Goal: Information Seeking & Learning: Learn about a topic

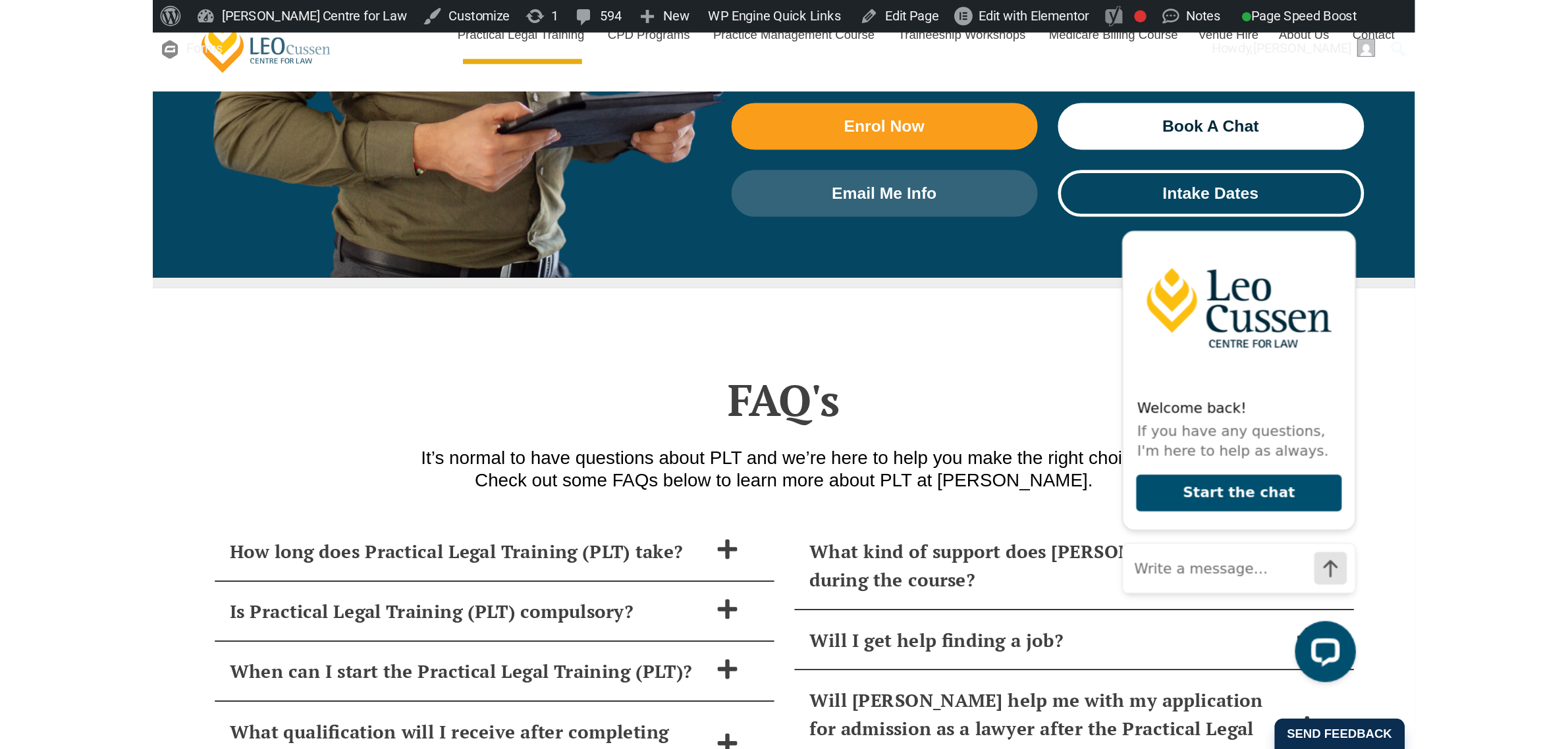
scroll to position [5184, 0]
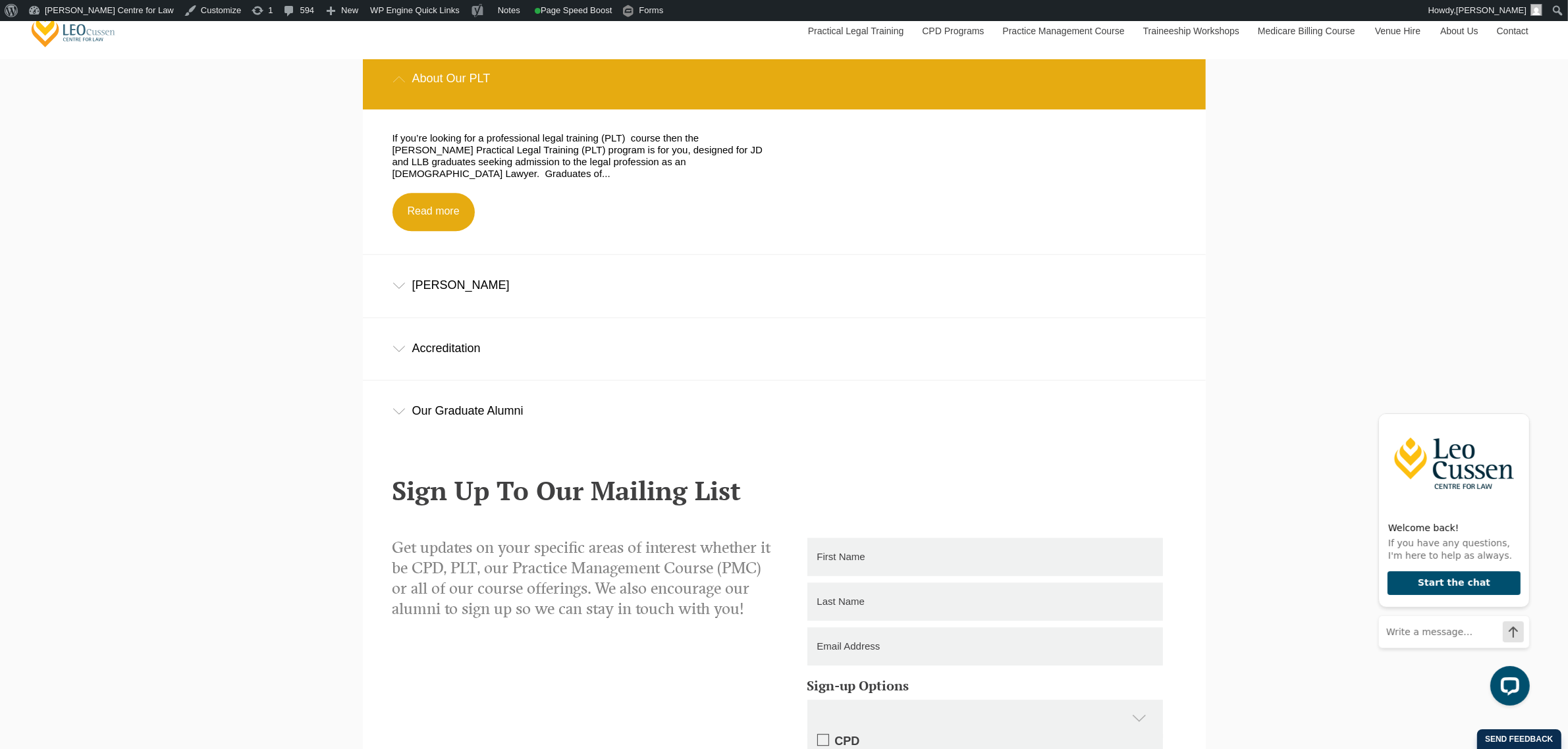
scroll to position [10531, 0]
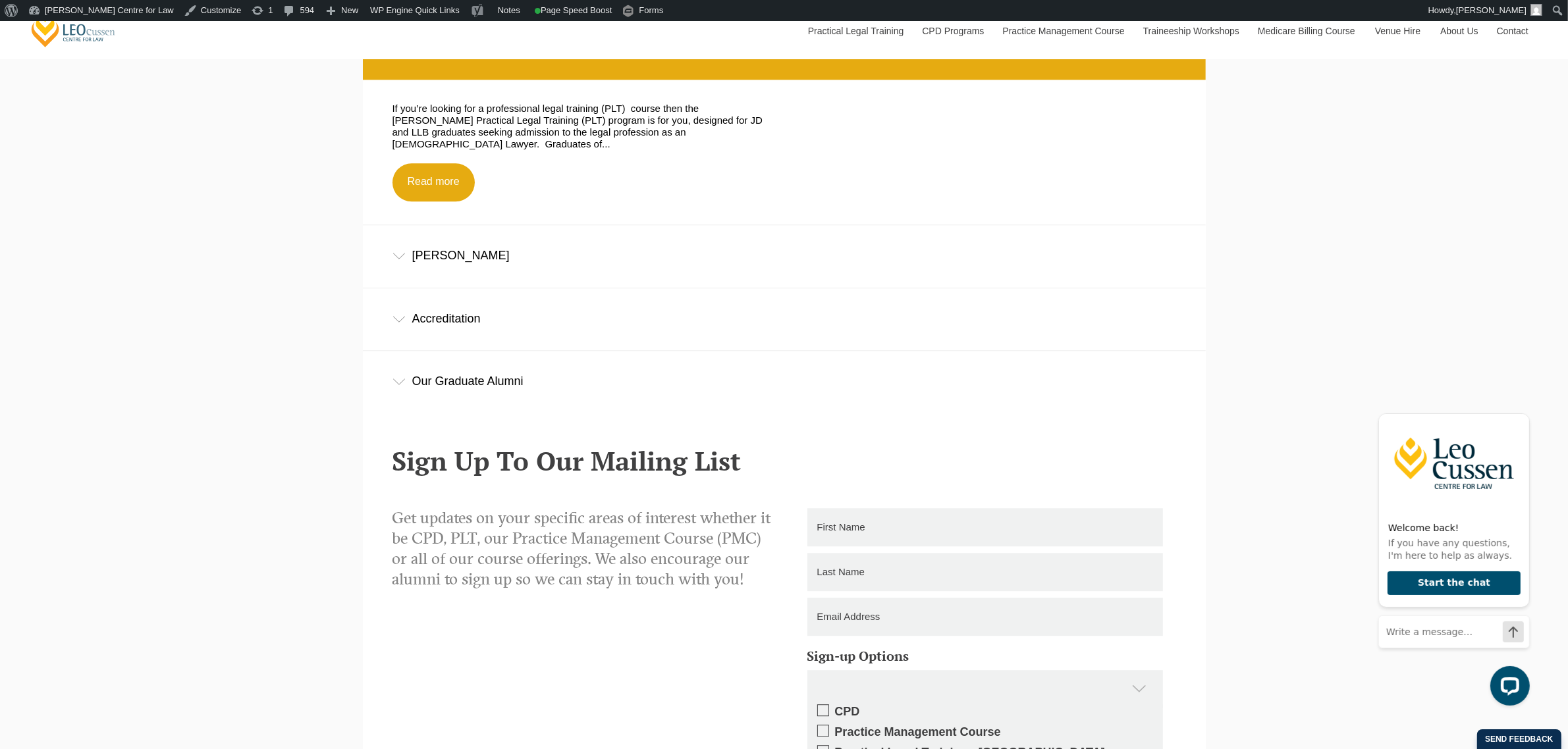
click at [667, 259] on div "Shirley Southgate" at bounding box center [784, 255] width 843 height 61
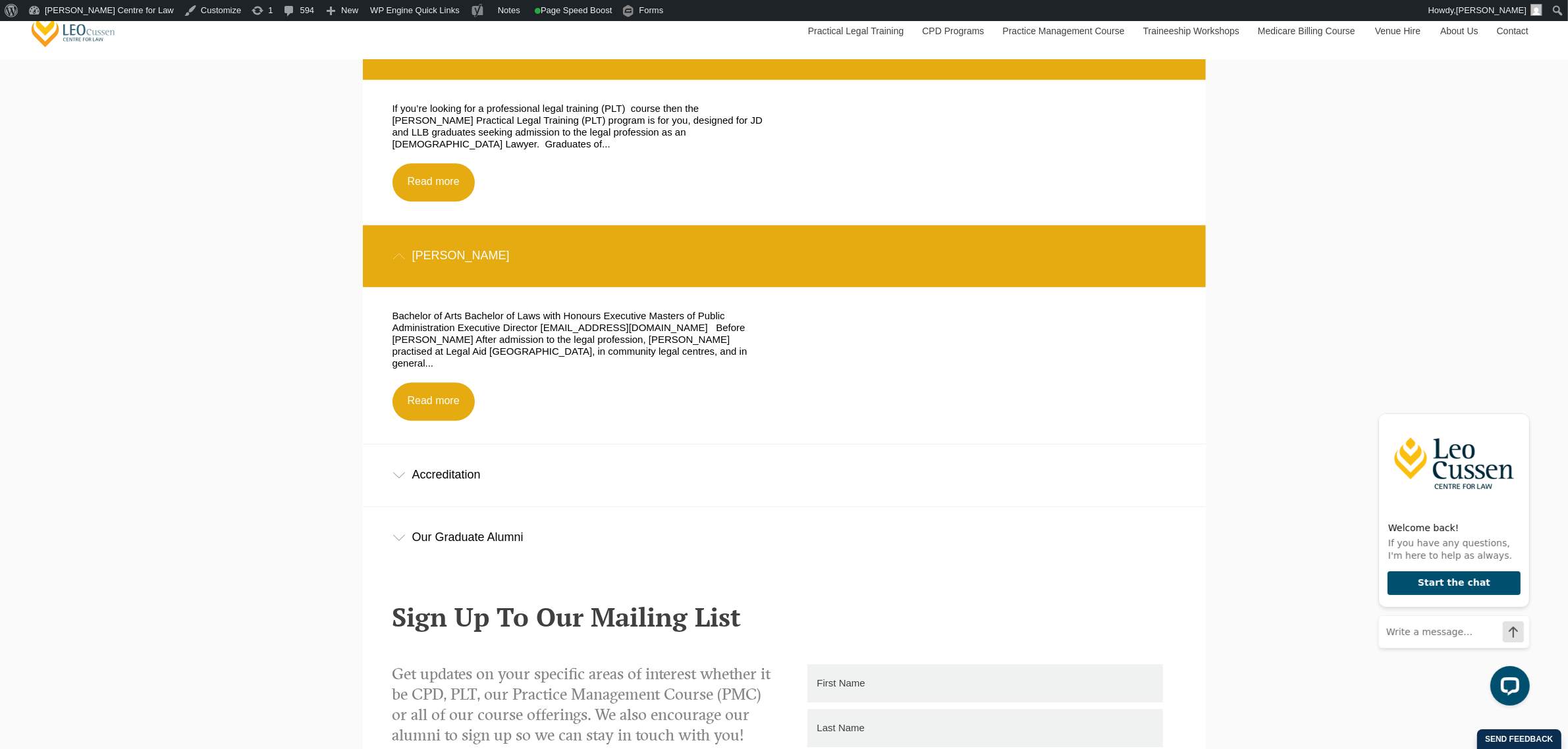
click at [517, 449] on div "Accreditation" at bounding box center [784, 474] width 843 height 61
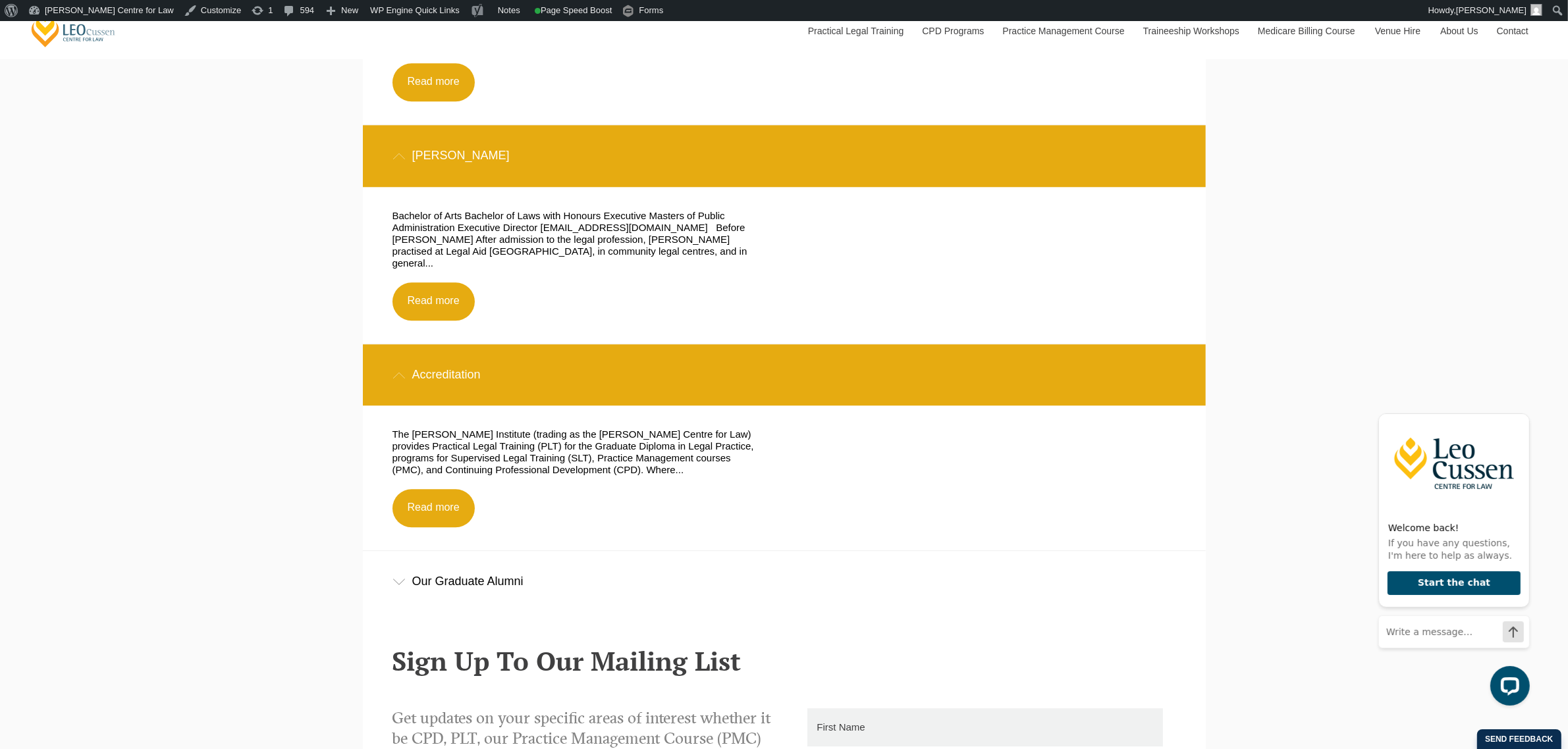
scroll to position [10778, 0]
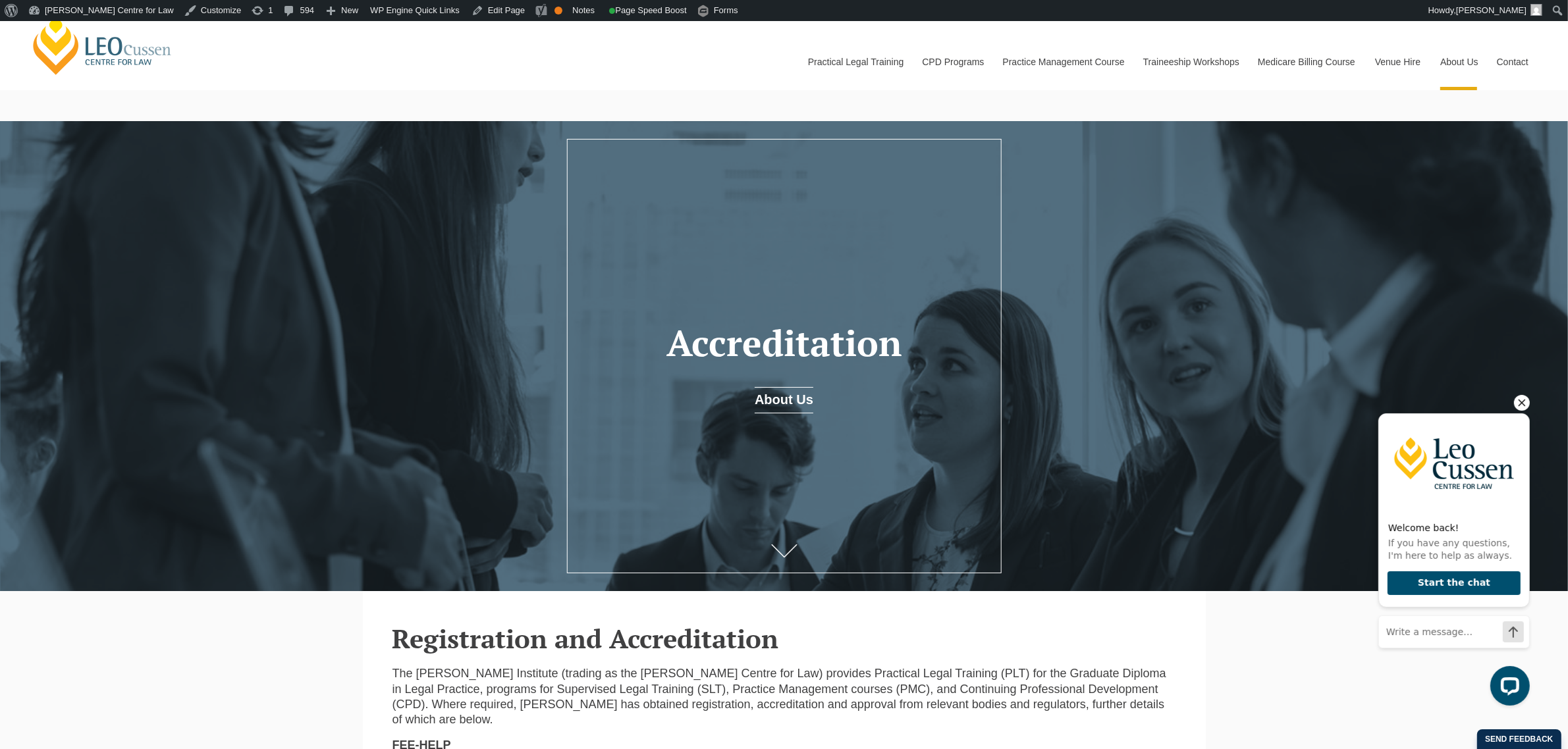
click at [1516, 399] on icon "Hide greeting" at bounding box center [1522, 402] width 16 height 16
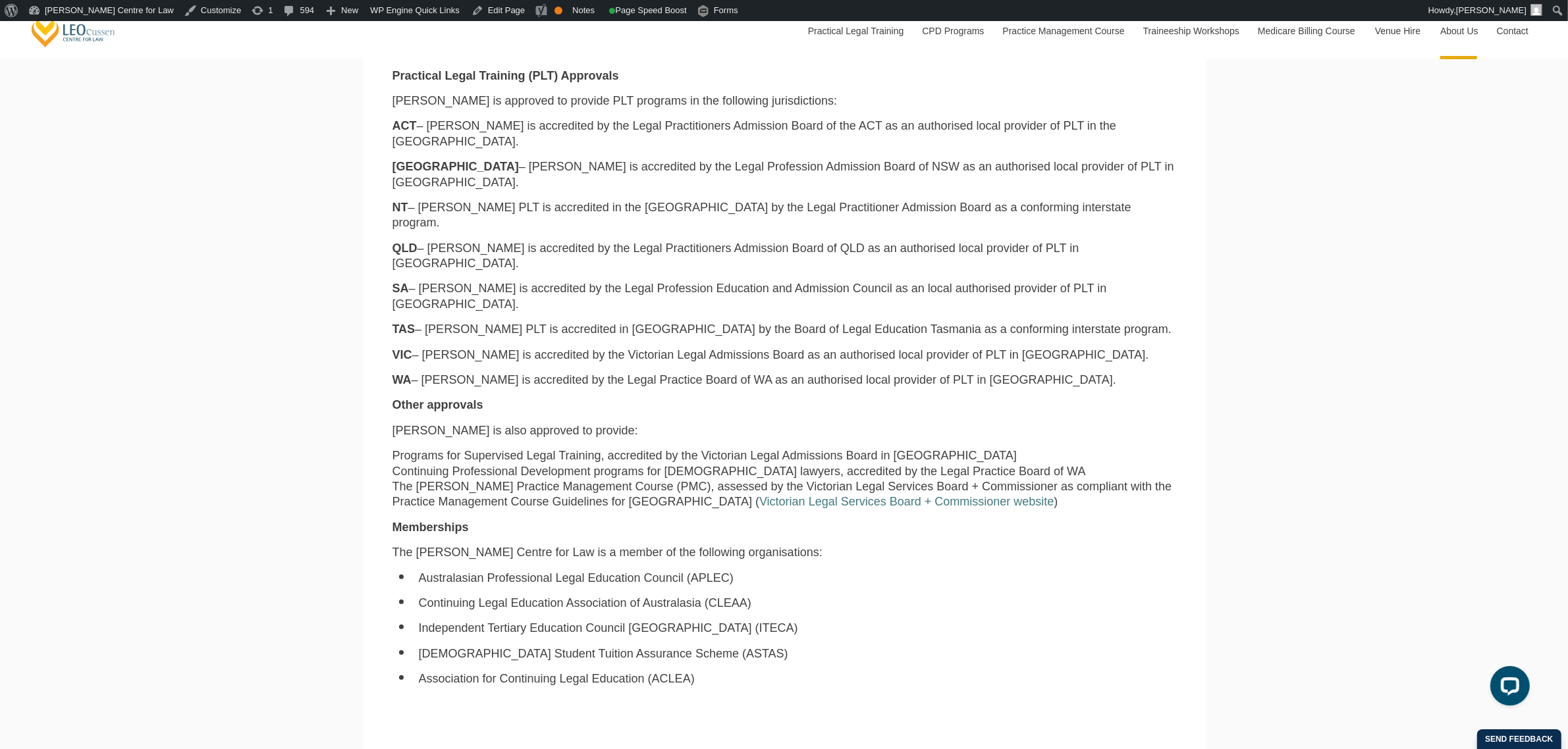
scroll to position [905, 0]
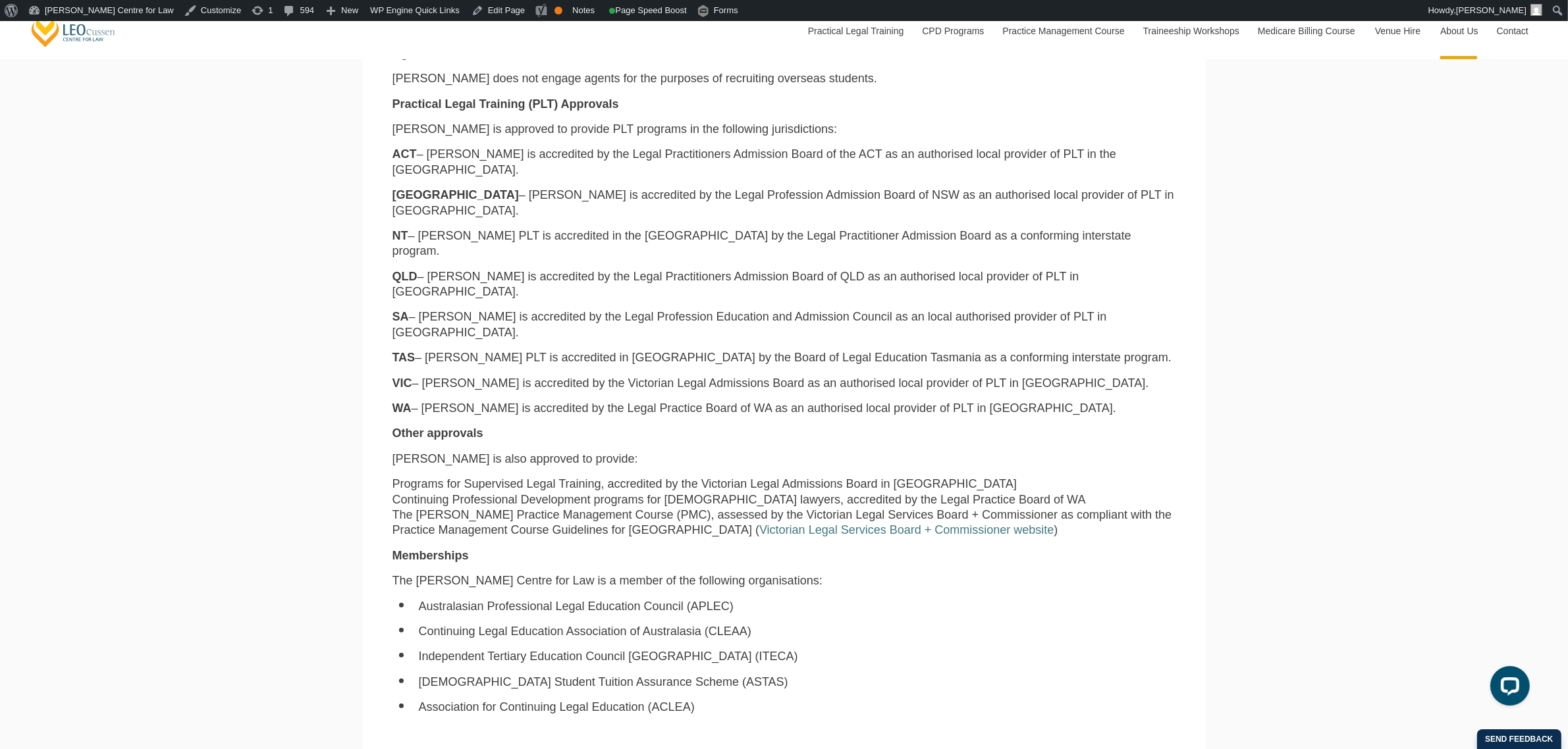
click at [966, 199] on p "NSW – Leo Cussen is accredited by the Legal Profession Admission Board of NSW a…" at bounding box center [784, 203] width 784 height 31
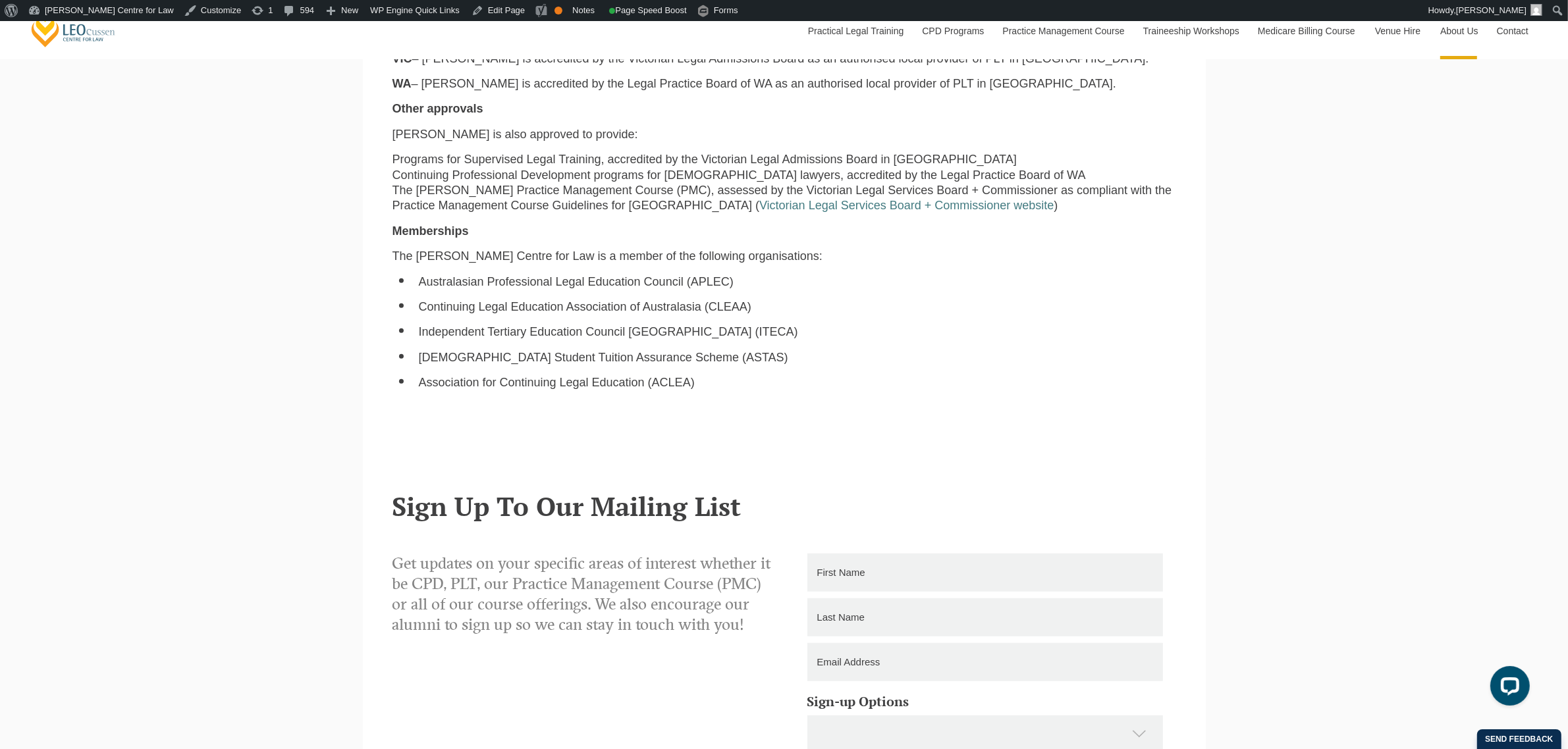
scroll to position [1234, 0]
